Goal: Use online tool/utility: Utilize a website feature to perform a specific function

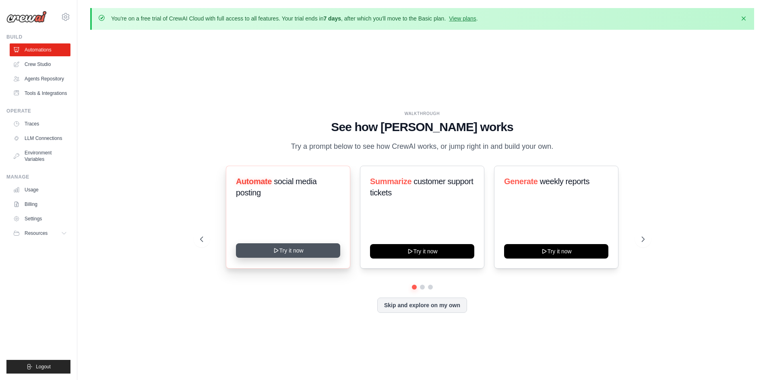
drag, startPoint x: 264, startPoint y: 261, endPoint x: 263, endPoint y: 252, distance: 8.9
click at [263, 252] on div "Automate social media posting Try it now" at bounding box center [288, 217] width 124 height 103
click at [263, 252] on button "Try it now" at bounding box center [288, 251] width 104 height 14
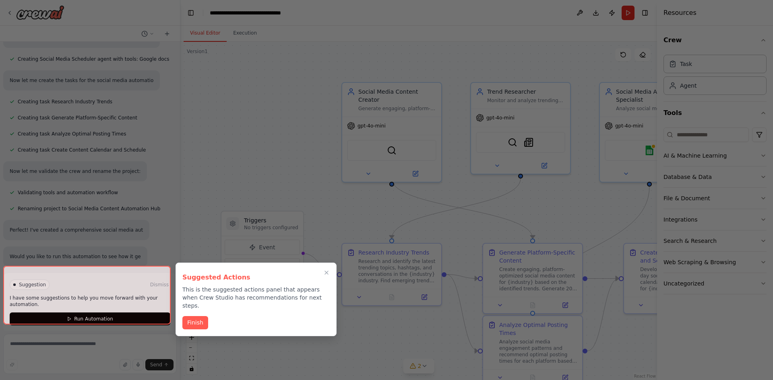
scroll to position [750, 0]
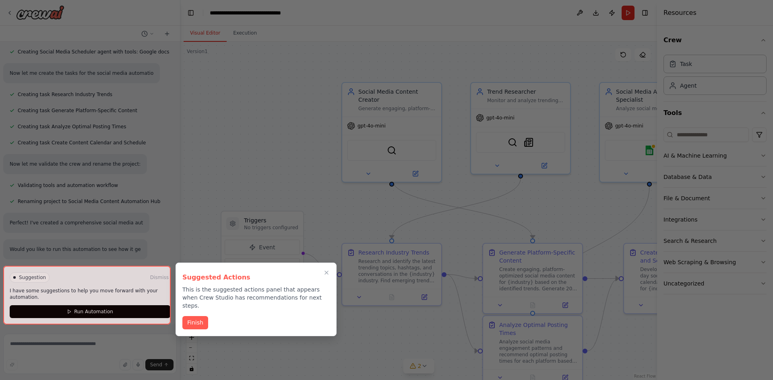
click at [130, 313] on div at bounding box center [86, 295] width 167 height 59
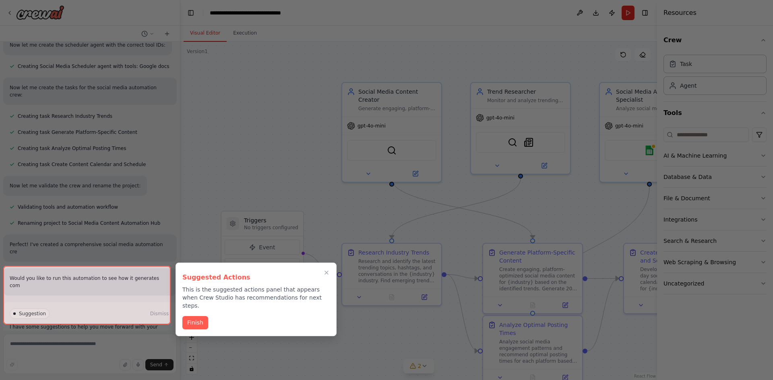
click at [130, 313] on div at bounding box center [86, 295] width 167 height 59
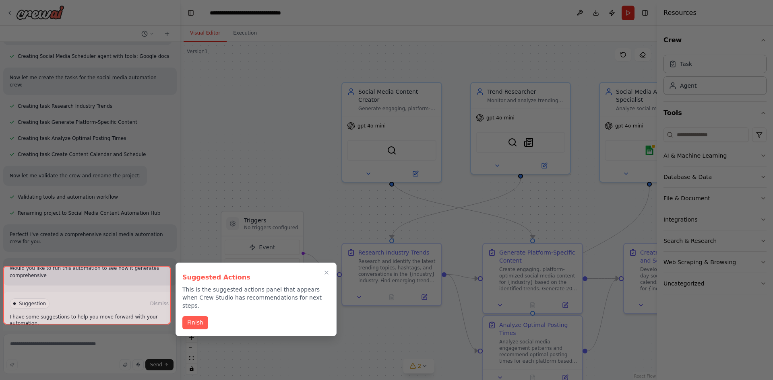
scroll to position [765, 0]
click at [128, 308] on div at bounding box center [86, 295] width 167 height 59
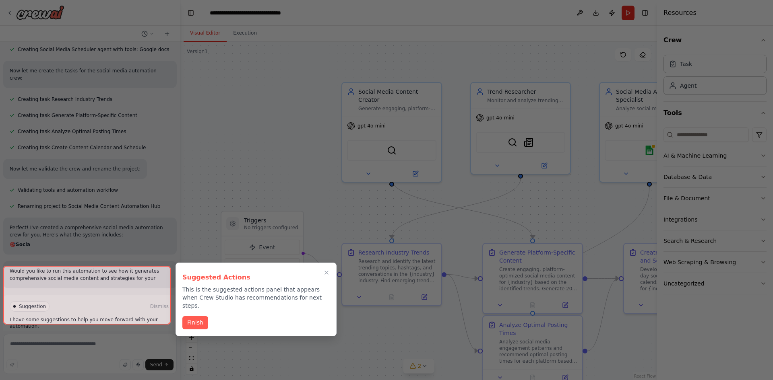
scroll to position [781, 0]
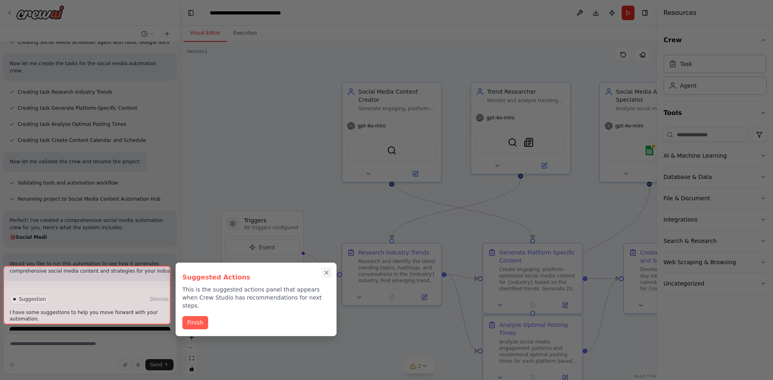
click at [325, 271] on icon "Close walkthrough" at bounding box center [327, 273] width 4 height 4
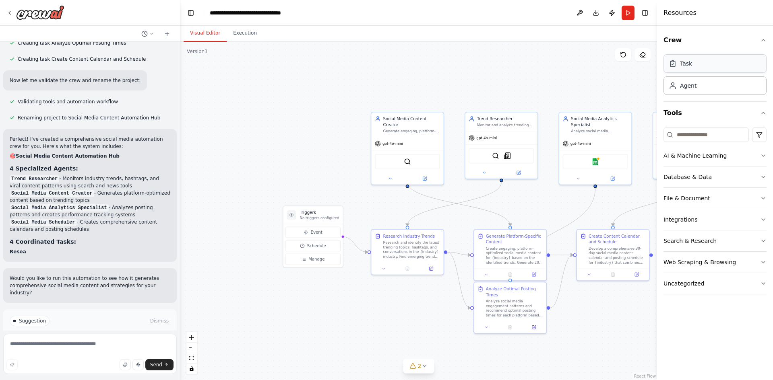
scroll to position [892, 0]
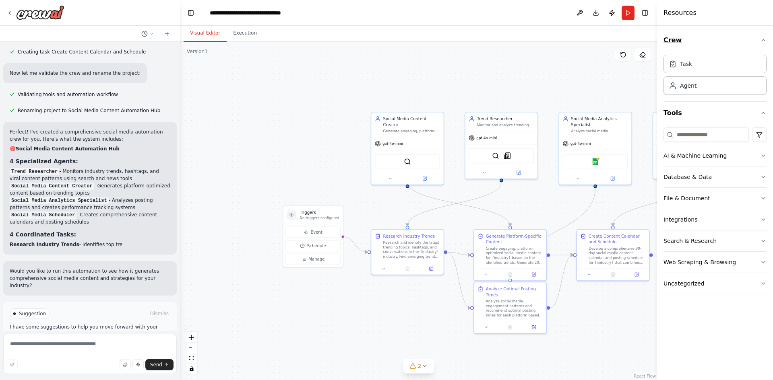
click at [758, 40] on button "Crew" at bounding box center [715, 40] width 103 height 23
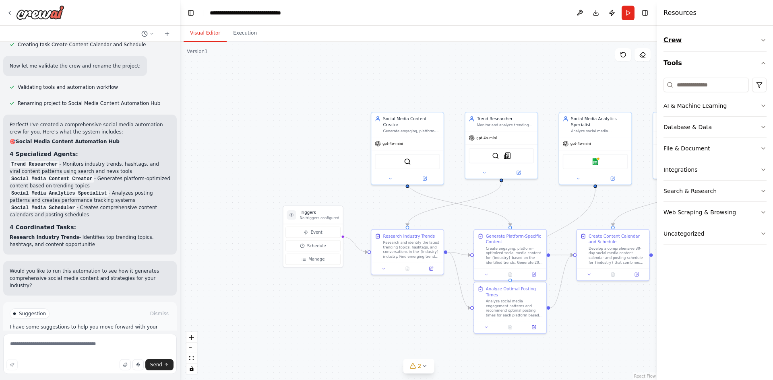
click at [758, 40] on button "Crew" at bounding box center [715, 40] width 103 height 23
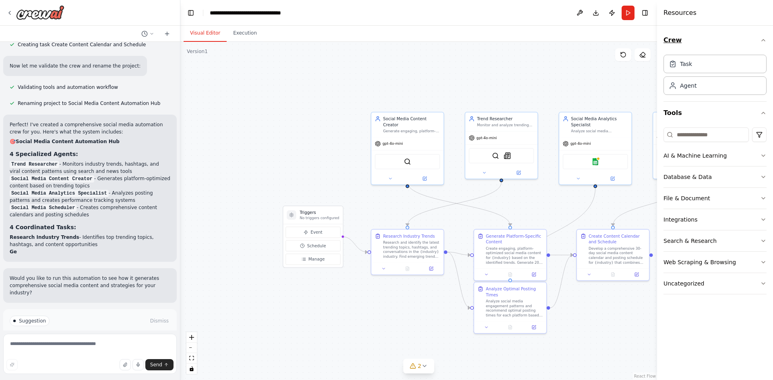
scroll to position [906, 0]
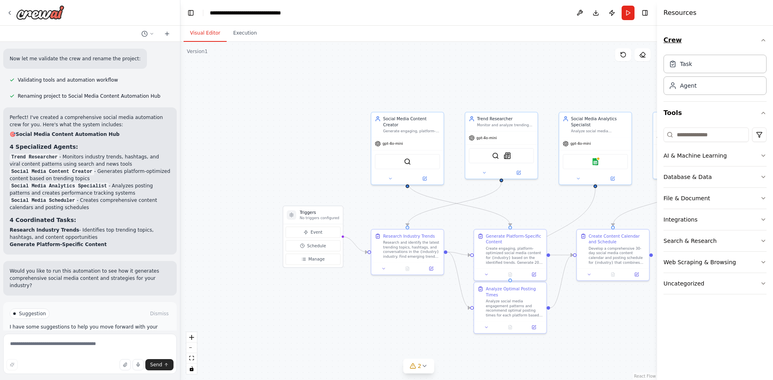
click at [758, 40] on button "Crew" at bounding box center [715, 40] width 103 height 23
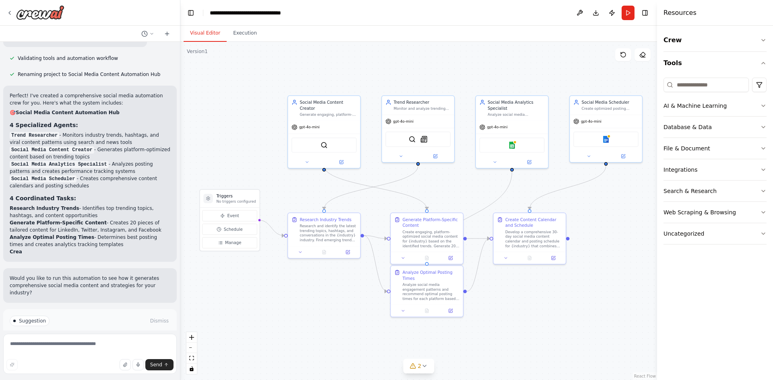
scroll to position [935, 0]
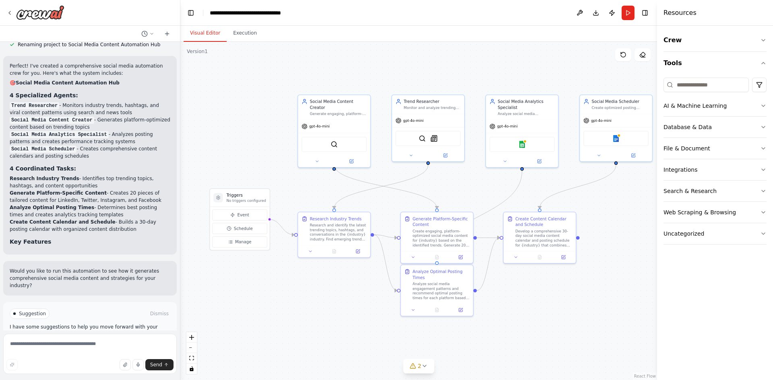
drag, startPoint x: 575, startPoint y: 92, endPoint x: 501, endPoint y: 75, distance: 75.3
click at [501, 75] on div ".deletable-edge-delete-btn { width: 20px; height: 20px; border: 0px solid #ffff…" at bounding box center [418, 211] width 477 height 339
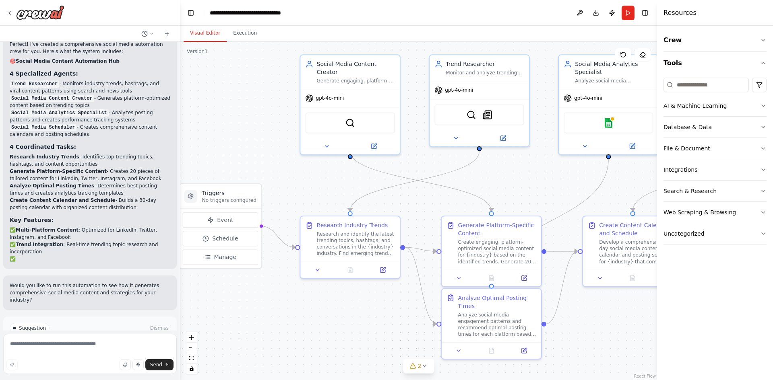
scroll to position [994, 0]
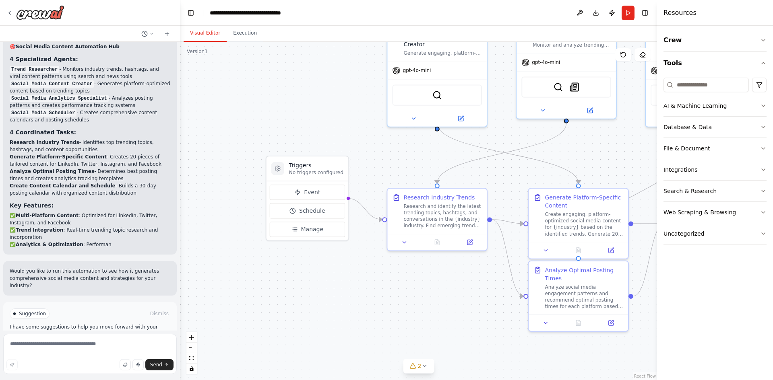
drag, startPoint x: 291, startPoint y: 202, endPoint x: 381, endPoint y: 171, distance: 94.5
click at [381, 171] on div ".deletable-edge-delete-btn { width: 20px; height: 20px; border: 0px solid #ffff…" at bounding box center [418, 211] width 477 height 339
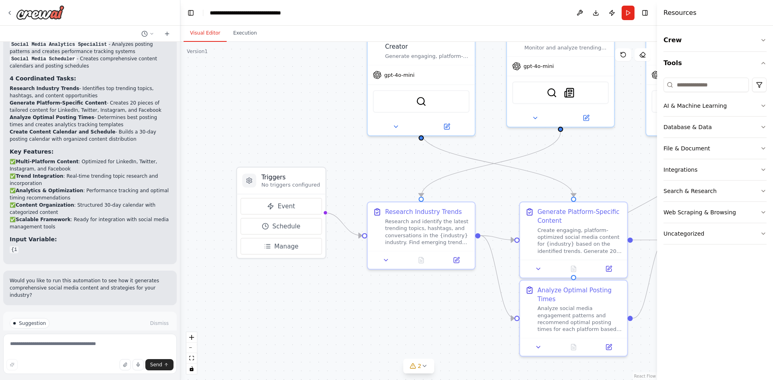
scroll to position [1058, 0]
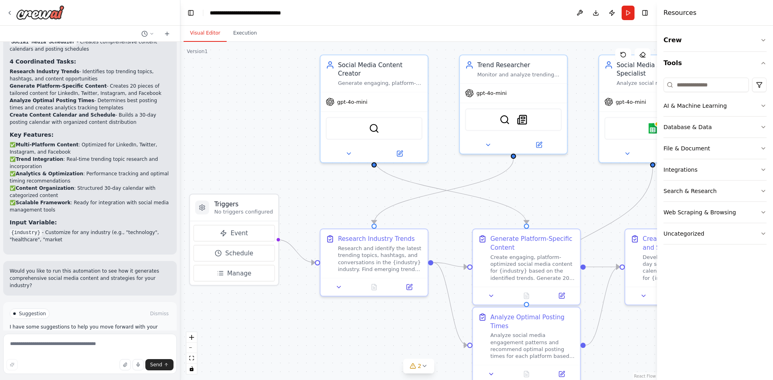
drag, startPoint x: 372, startPoint y: 178, endPoint x: 302, endPoint y: 221, distance: 81.8
click at [302, 221] on div ".deletable-edge-delete-btn { width: 20px; height: 20px; border: 0px solid #ffff…" at bounding box center [418, 211] width 477 height 339
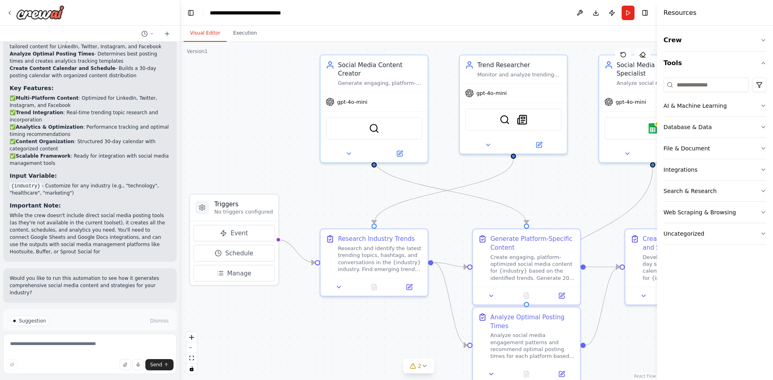
scroll to position [1119, 0]
